Goal: Register for event/course

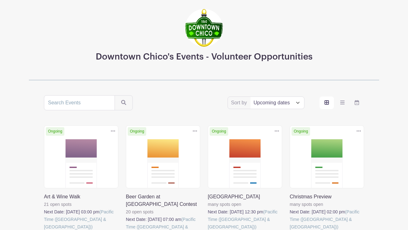
scroll to position [68, 0]
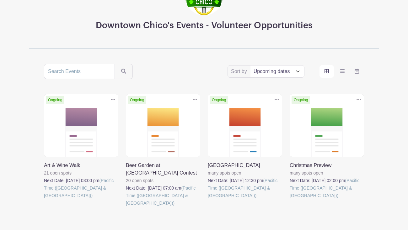
click at [44, 199] on link at bounding box center [44, 199] width 0 height 0
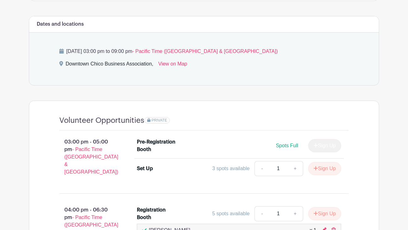
scroll to position [406, 0]
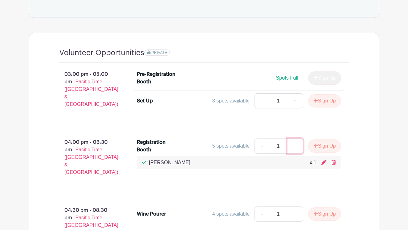
click at [295, 144] on link "+" at bounding box center [295, 146] width 16 height 15
type input "3"
click at [189, 159] on div "[PERSON_NAME] x 1" at bounding box center [239, 163] width 194 height 8
click at [321, 143] on button "Sign Up" at bounding box center [324, 146] width 33 height 13
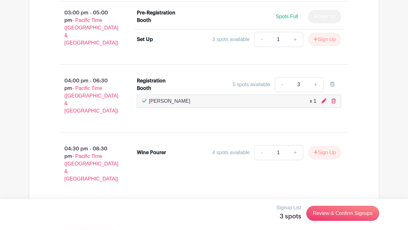
scroll to position [474, 0]
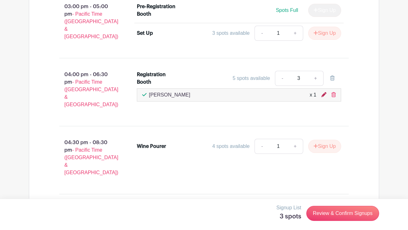
click at [323, 92] on icon at bounding box center [323, 94] width 5 height 5
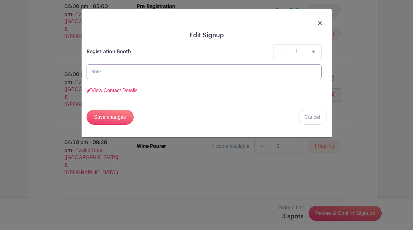
click at [103, 72] on input "text" at bounding box center [204, 71] width 235 height 15
type input "[PERSON_NAME] and [PERSON_NAME]"
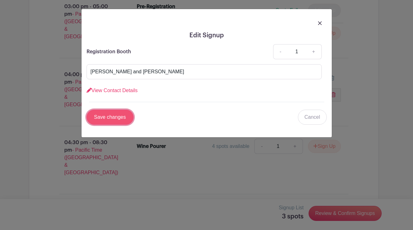
click at [107, 115] on input "Save changes" at bounding box center [110, 117] width 47 height 15
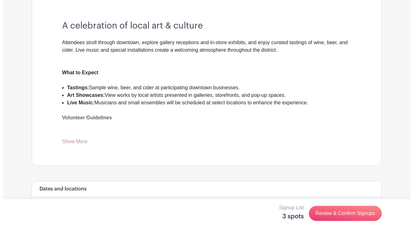
scroll to position [135, 0]
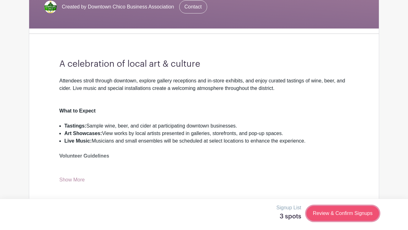
click at [326, 210] on link "Review & Confirm Signups" at bounding box center [342, 213] width 73 height 15
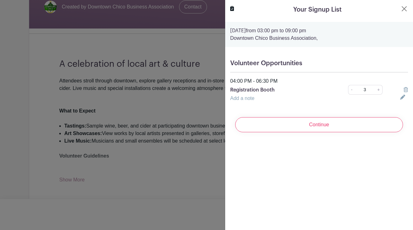
click at [249, 98] on link "Add a note" at bounding box center [242, 98] width 24 height 5
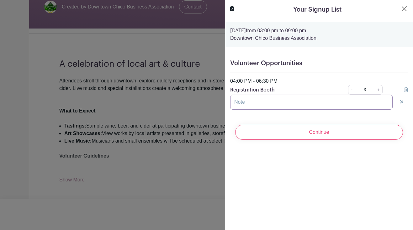
click at [249, 102] on input "text" at bounding box center [311, 102] width 162 height 15
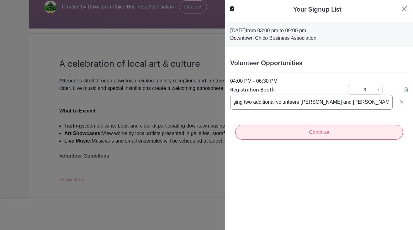
type input "I am bringing two additional volunteers [PERSON_NAME] and [PERSON_NAME]"
click at [304, 133] on input "Continue" at bounding box center [319, 132] width 168 height 15
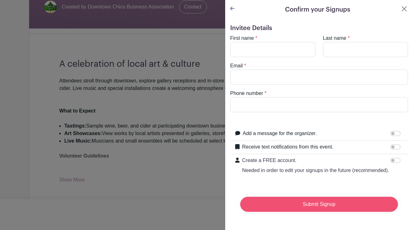
click at [304, 212] on input "Submit Signup" at bounding box center [319, 204] width 158 height 15
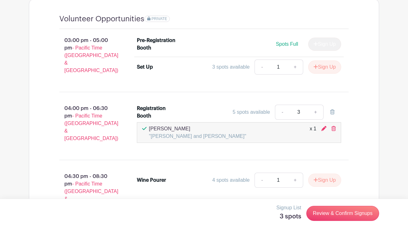
scroll to position [271, 0]
